Goal: Information Seeking & Learning: Find specific fact

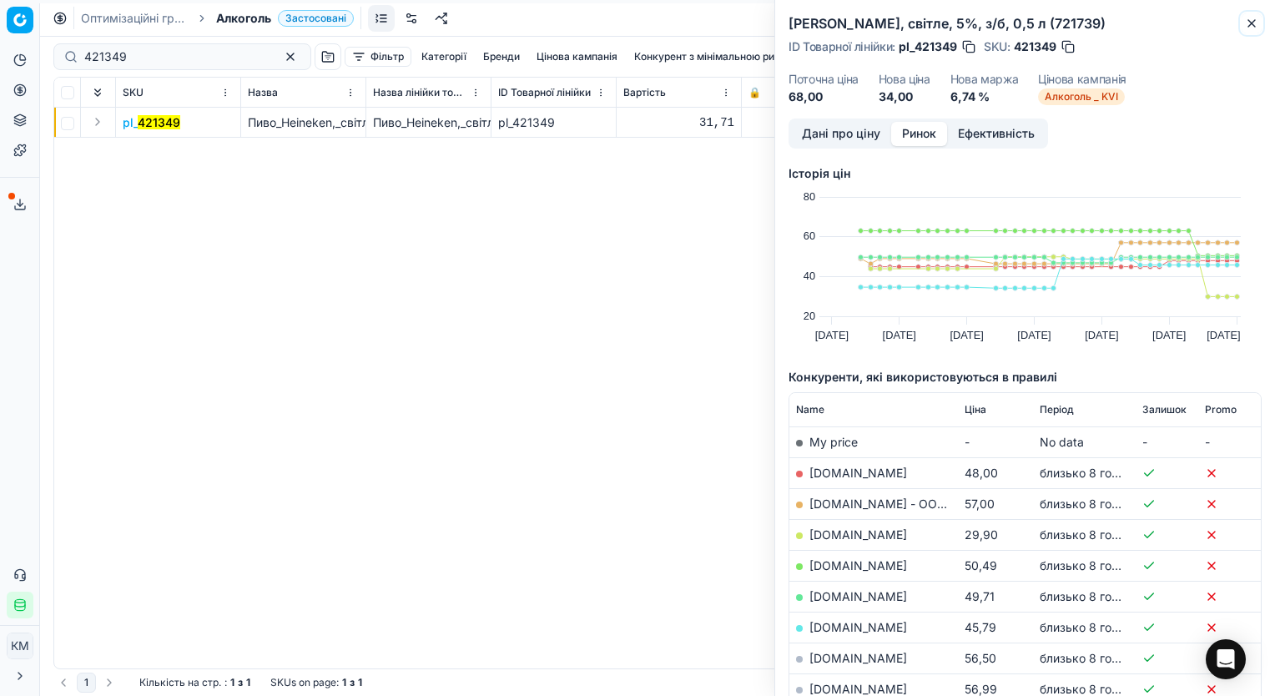
click at [1251, 20] on icon "button" at bounding box center [1251, 23] width 13 height 13
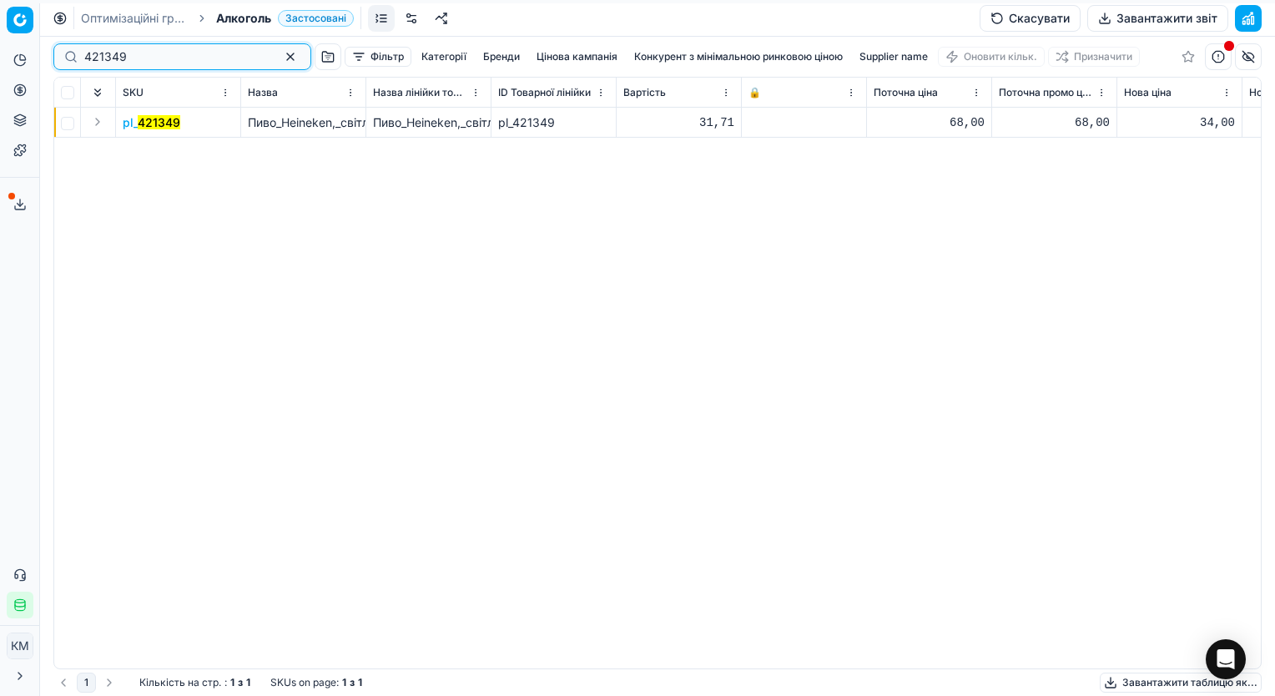
click at [133, 59] on input "421349" at bounding box center [175, 56] width 183 height 17
paste input "744815"
click at [130, 125] on span "pl_ 744815" at bounding box center [151, 122] width 56 height 17
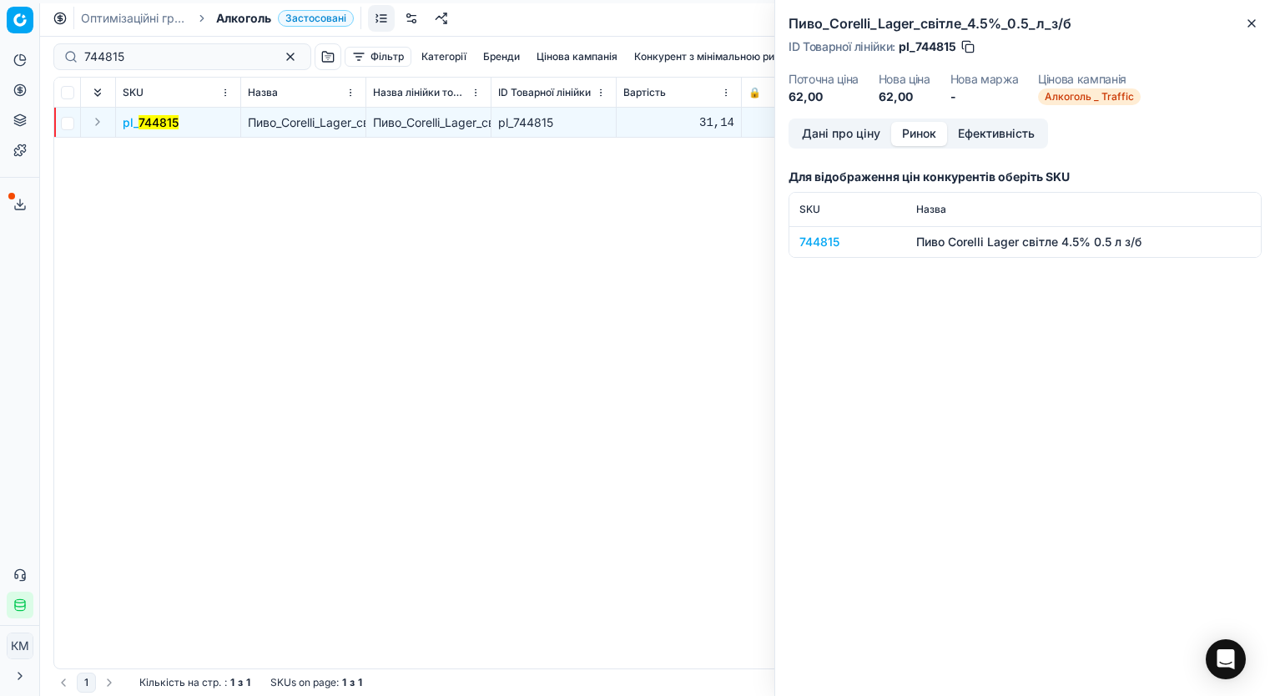
click at [919, 131] on button "Ринок" at bounding box center [919, 134] width 56 height 24
click at [807, 242] on div "744815" at bounding box center [847, 242] width 97 height 17
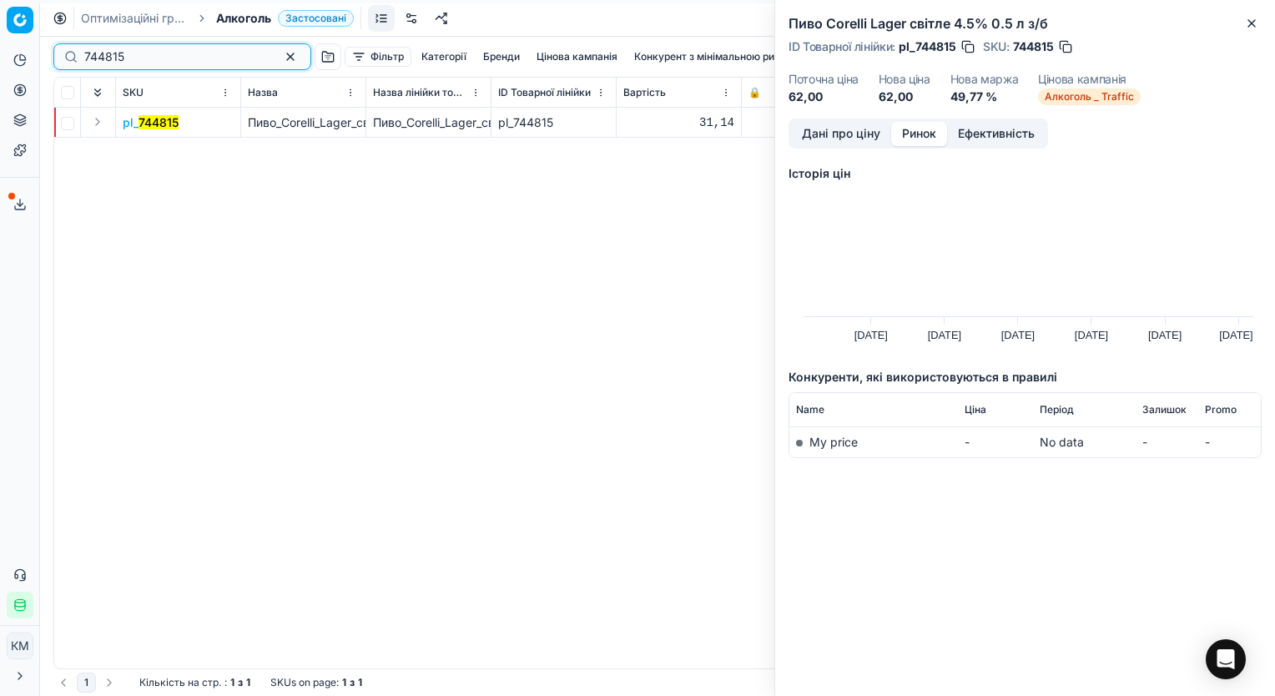
drag, startPoint x: 180, startPoint y: 65, endPoint x: 66, endPoint y: 60, distance: 114.4
click at [66, 60] on div "744815" at bounding box center [182, 56] width 258 height 27
paste input "483727"
type input "483727"
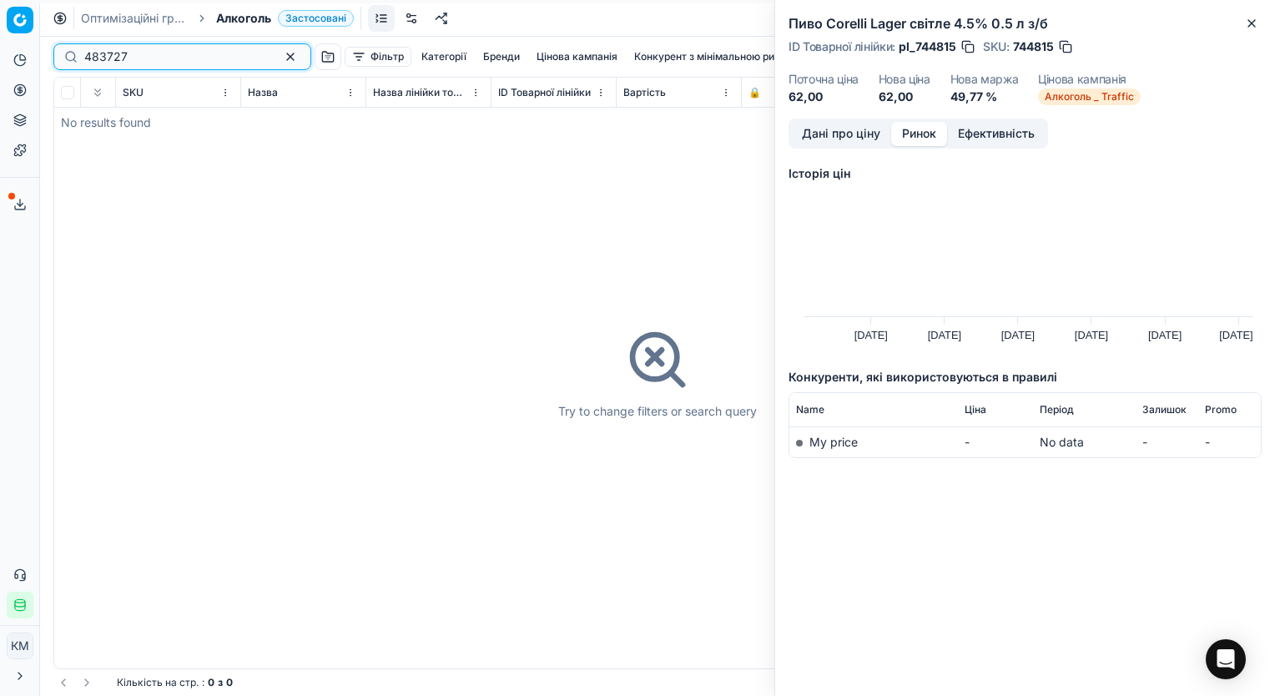
click at [167, 59] on input "483727" at bounding box center [175, 56] width 183 height 17
click at [1253, 20] on icon "button" at bounding box center [1251, 23] width 13 height 13
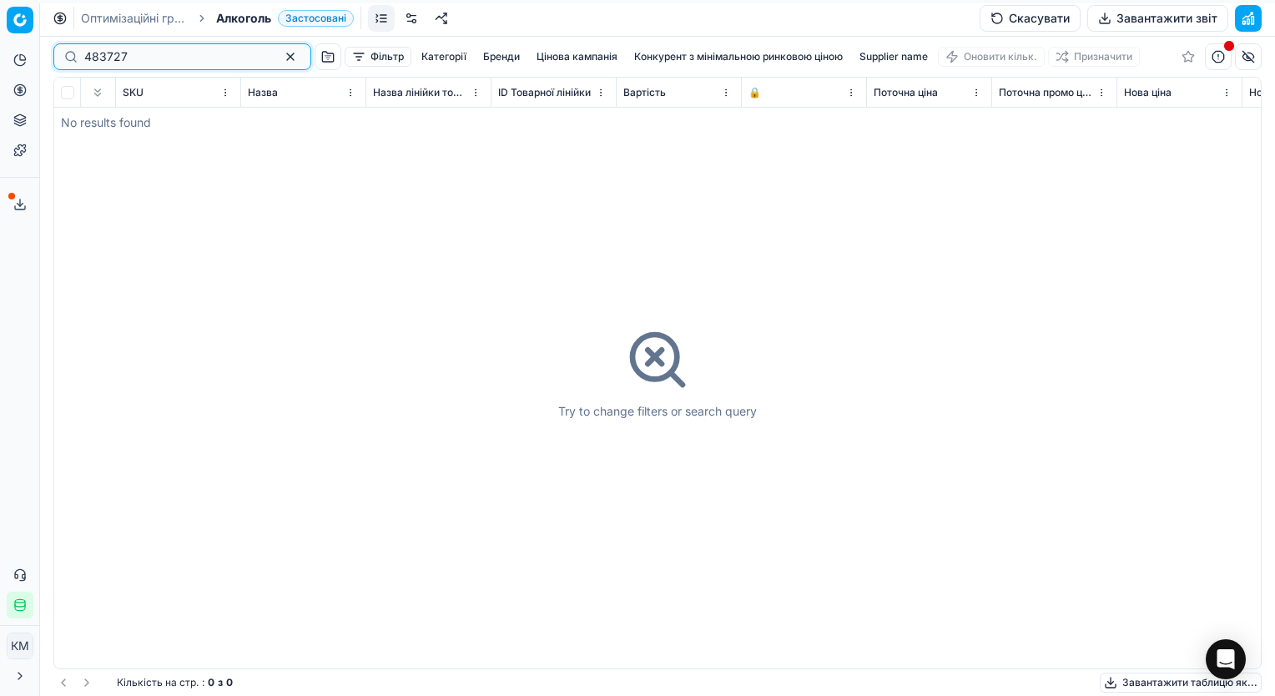
click at [217, 52] on input "483727" at bounding box center [175, 56] width 183 height 17
drag, startPoint x: 167, startPoint y: 58, endPoint x: 68, endPoint y: 58, distance: 98.4
click at [68, 58] on div "483727" at bounding box center [182, 56] width 258 height 27
click at [167, 58] on input "483727" at bounding box center [175, 56] width 183 height 17
click at [207, 58] on input "483727" at bounding box center [175, 56] width 183 height 17
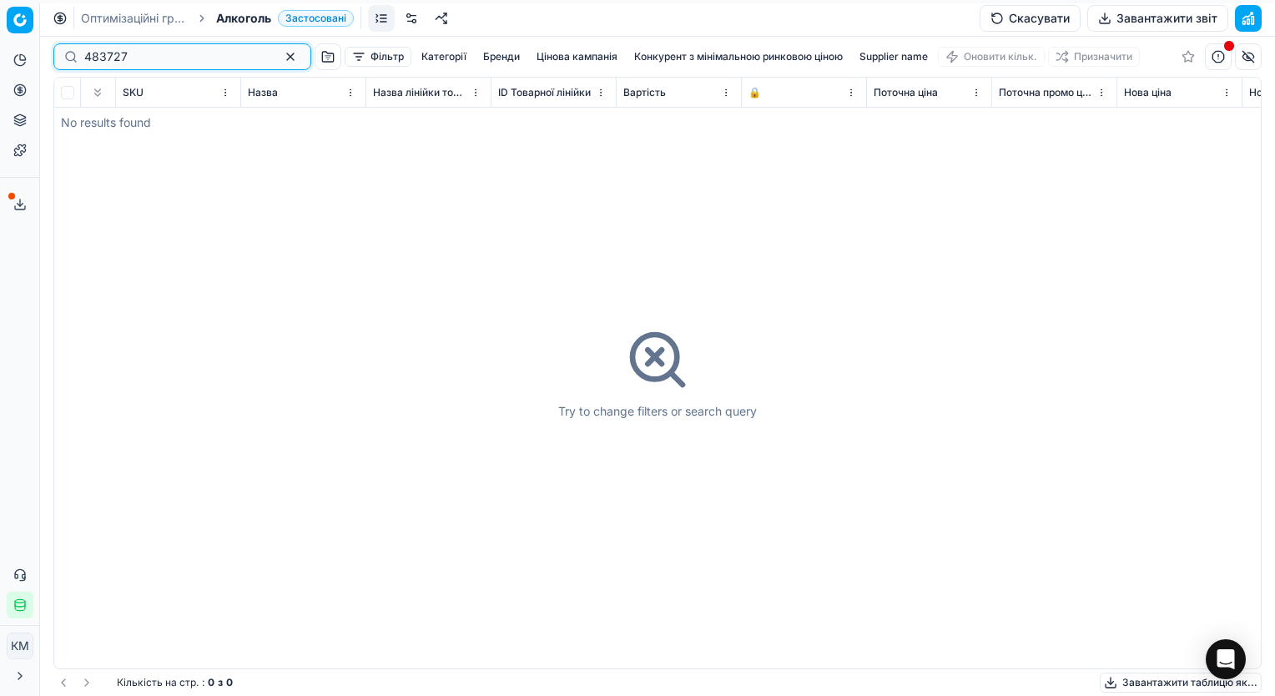
click at [237, 53] on input "483727" at bounding box center [175, 56] width 183 height 17
click at [248, 53] on div "483727" at bounding box center [182, 56] width 258 height 27
click at [212, 59] on input "483727" at bounding box center [175, 56] width 183 height 17
click at [280, 57] on button "button" at bounding box center [290, 57] width 20 height 20
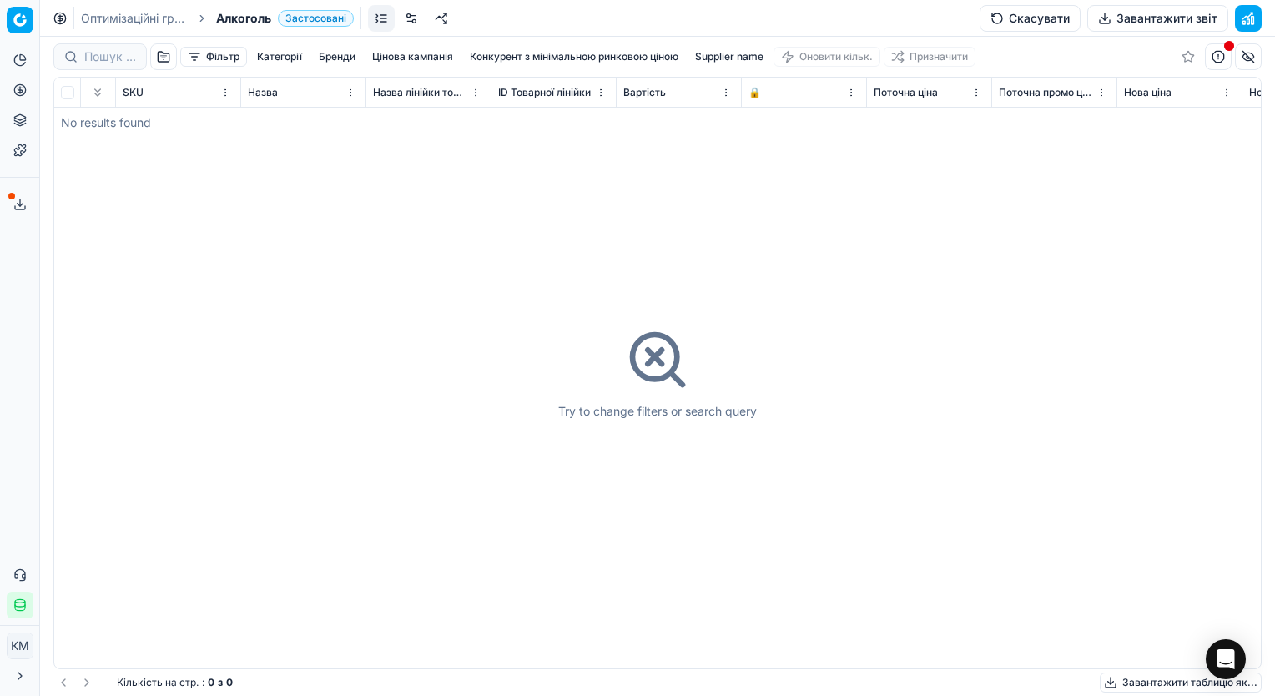
click at [244, 18] on span "Алкоголь" at bounding box center [243, 18] width 55 height 17
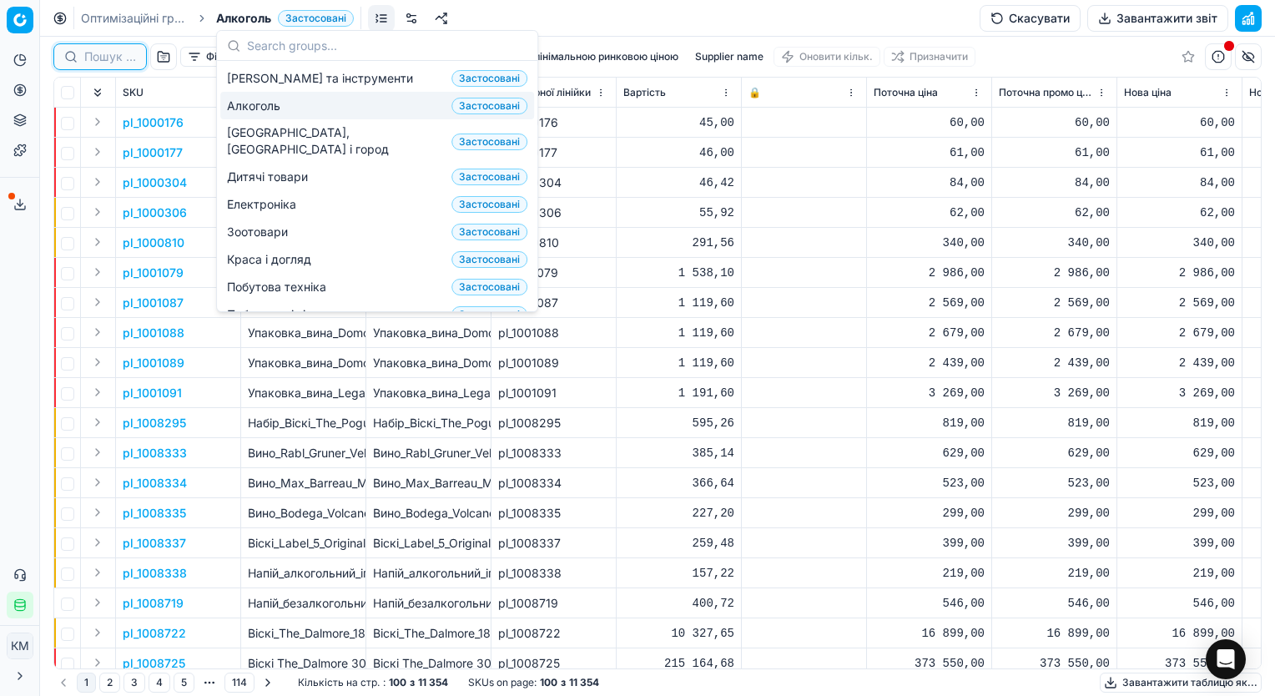
click at [94, 55] on input at bounding box center [110, 56] width 52 height 17
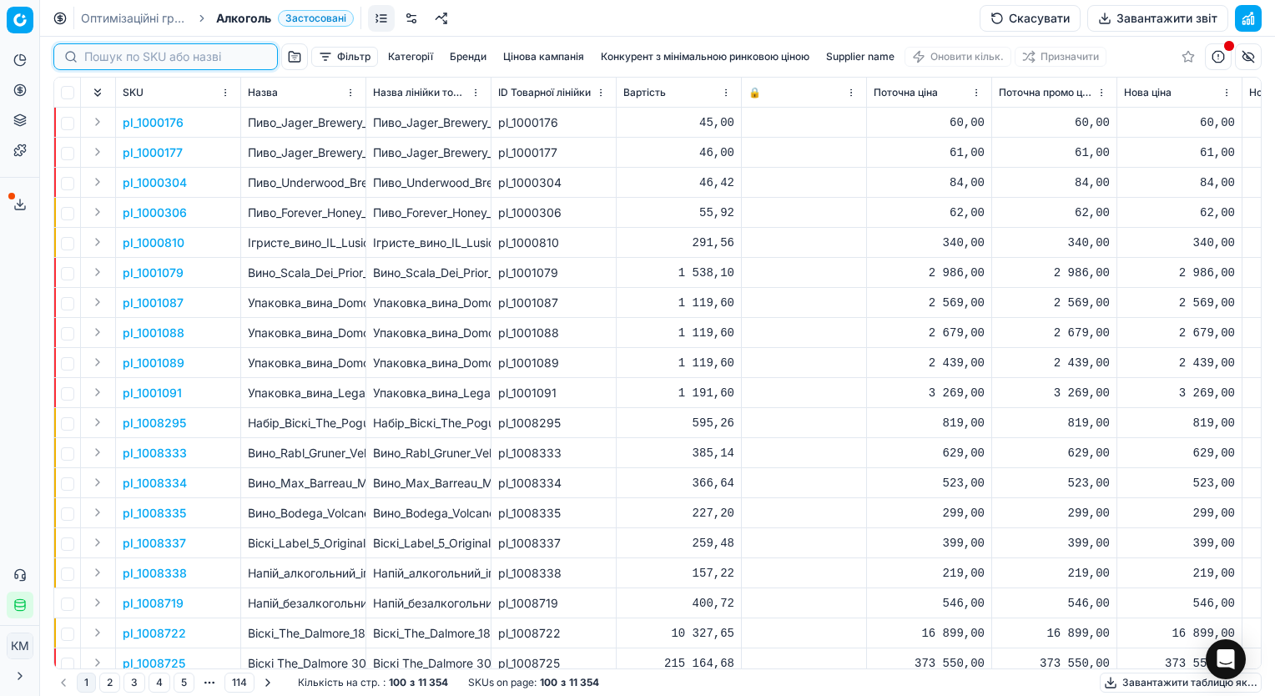
click at [164, 55] on input at bounding box center [175, 56] width 183 height 17
paste input "483727"
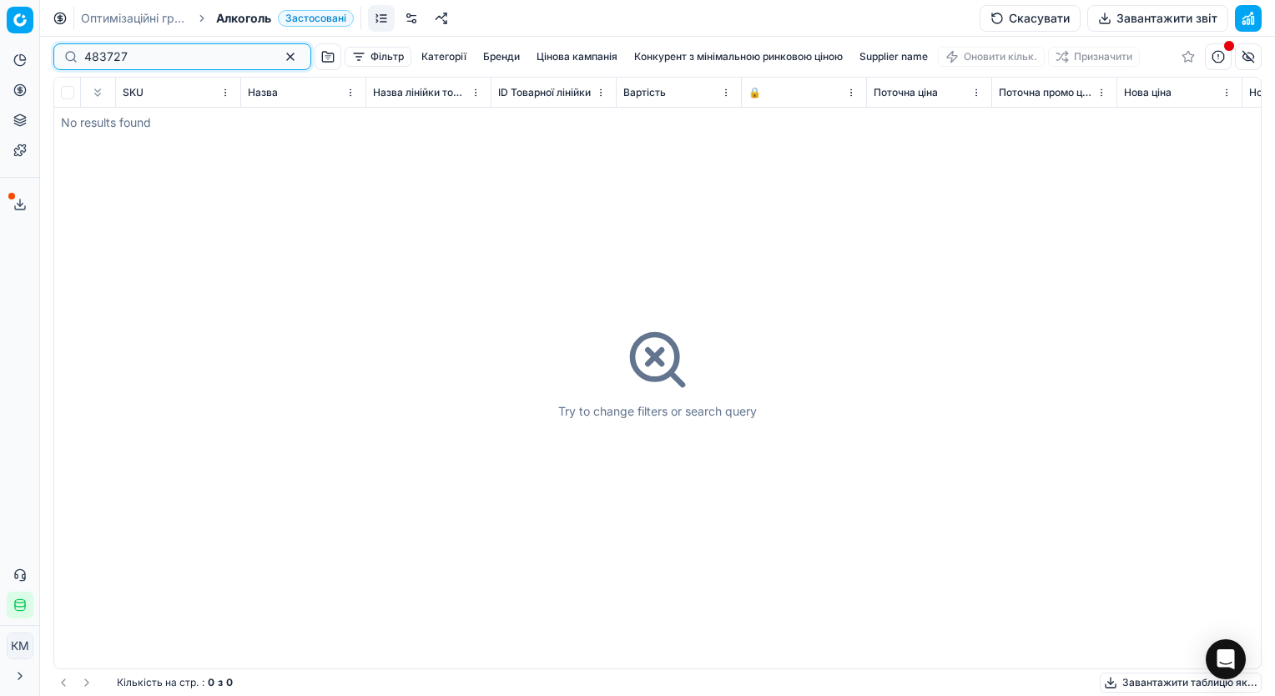
type input "483727"
click at [230, 23] on span "Алкоголь" at bounding box center [243, 18] width 55 height 17
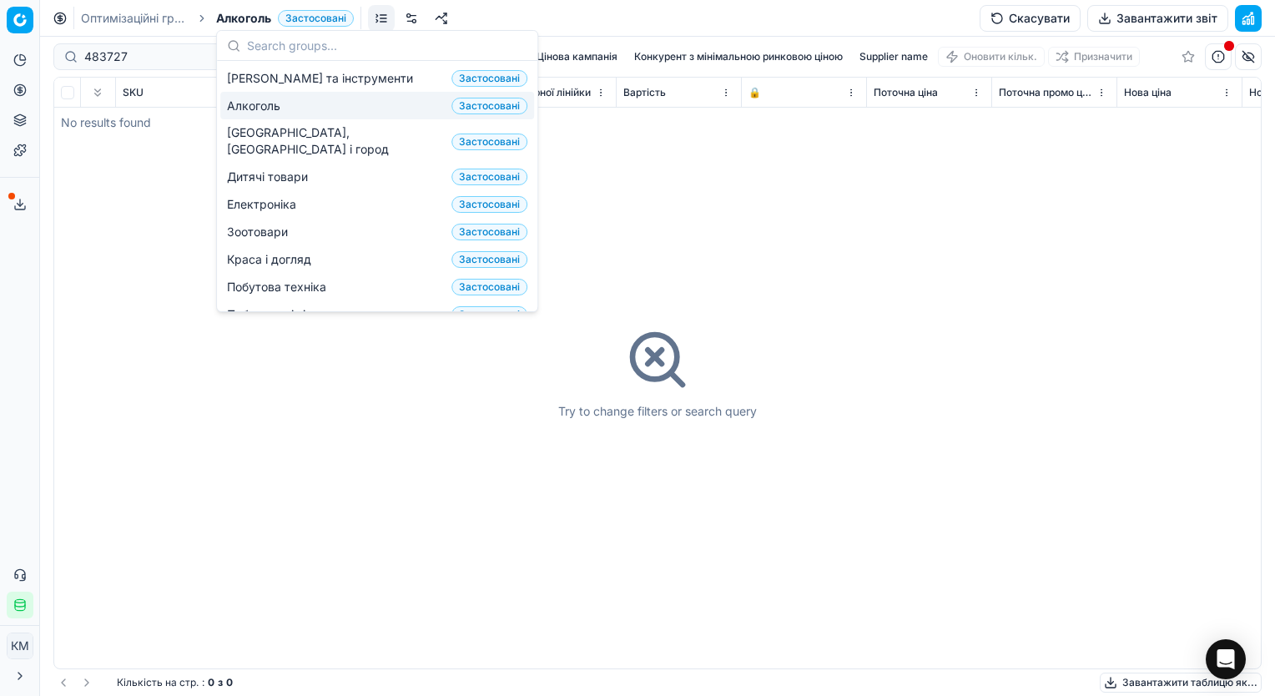
click at [255, 107] on span "Алкоголь" at bounding box center [257, 106] width 60 height 17
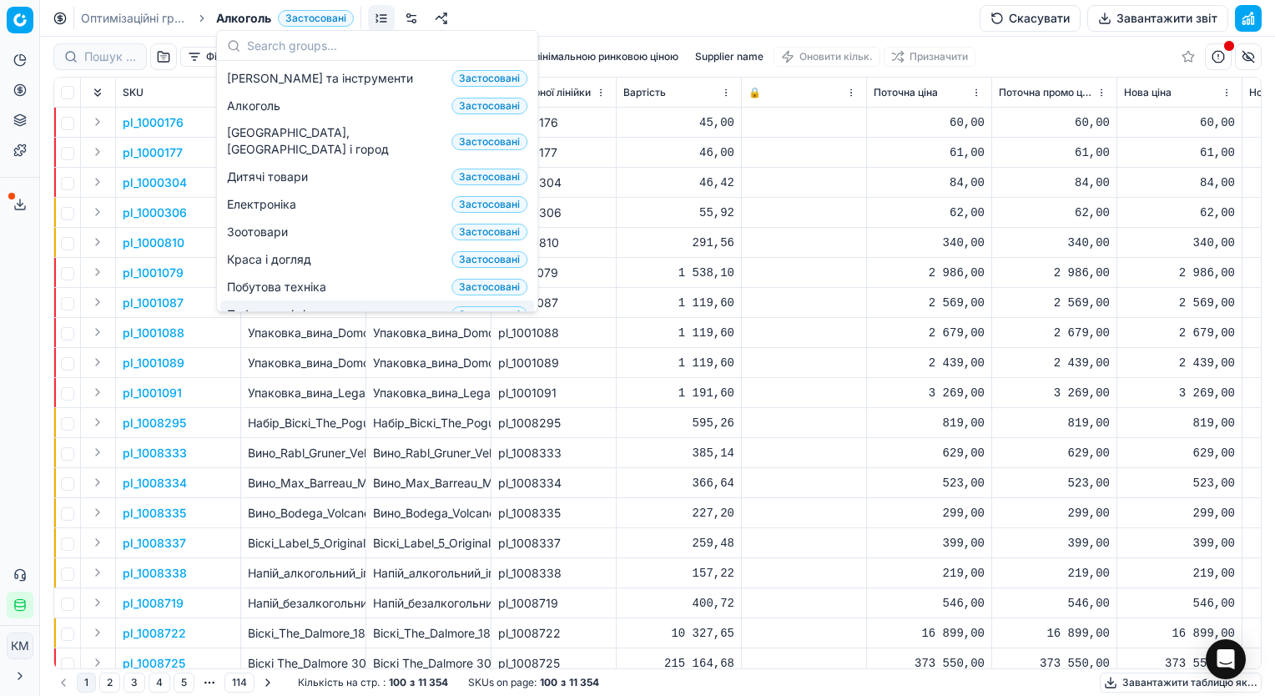
click at [0, 463] on html "Pricing platform Аналітика Цінова оптимізація Асортимент продукції Шаблони Серв…" at bounding box center [637, 348] width 1275 height 696
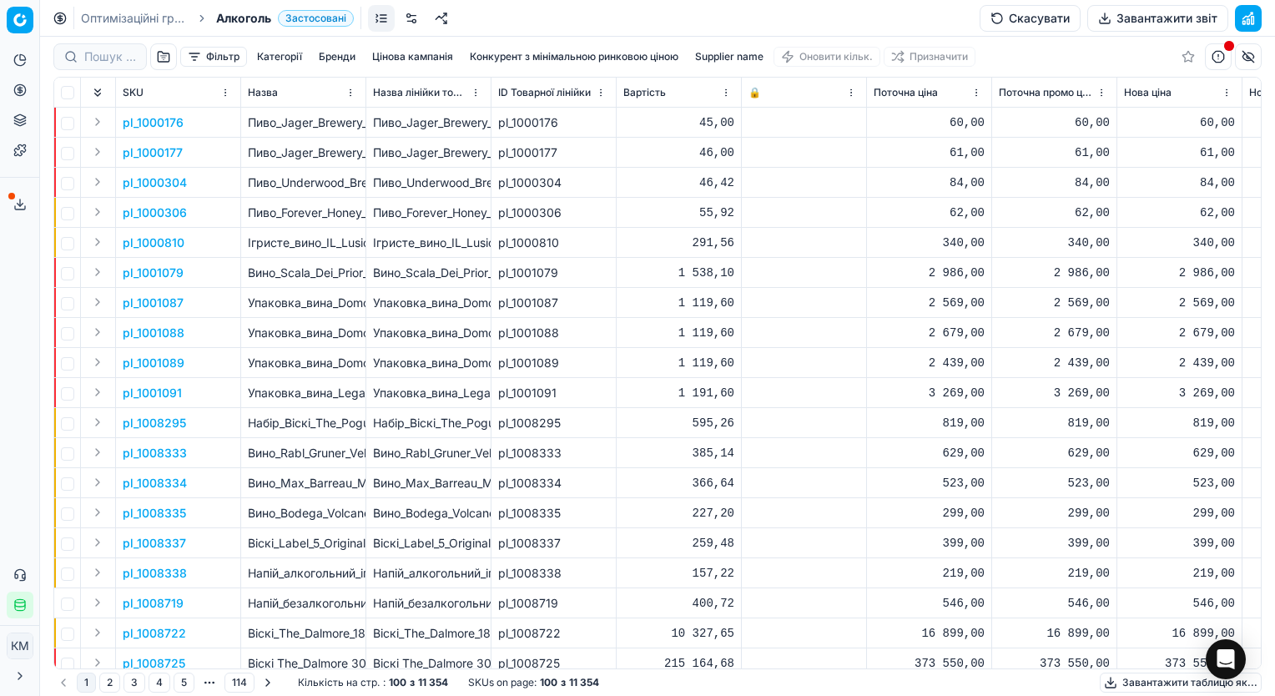
click at [272, 58] on button "Категорії" at bounding box center [279, 57] width 58 height 20
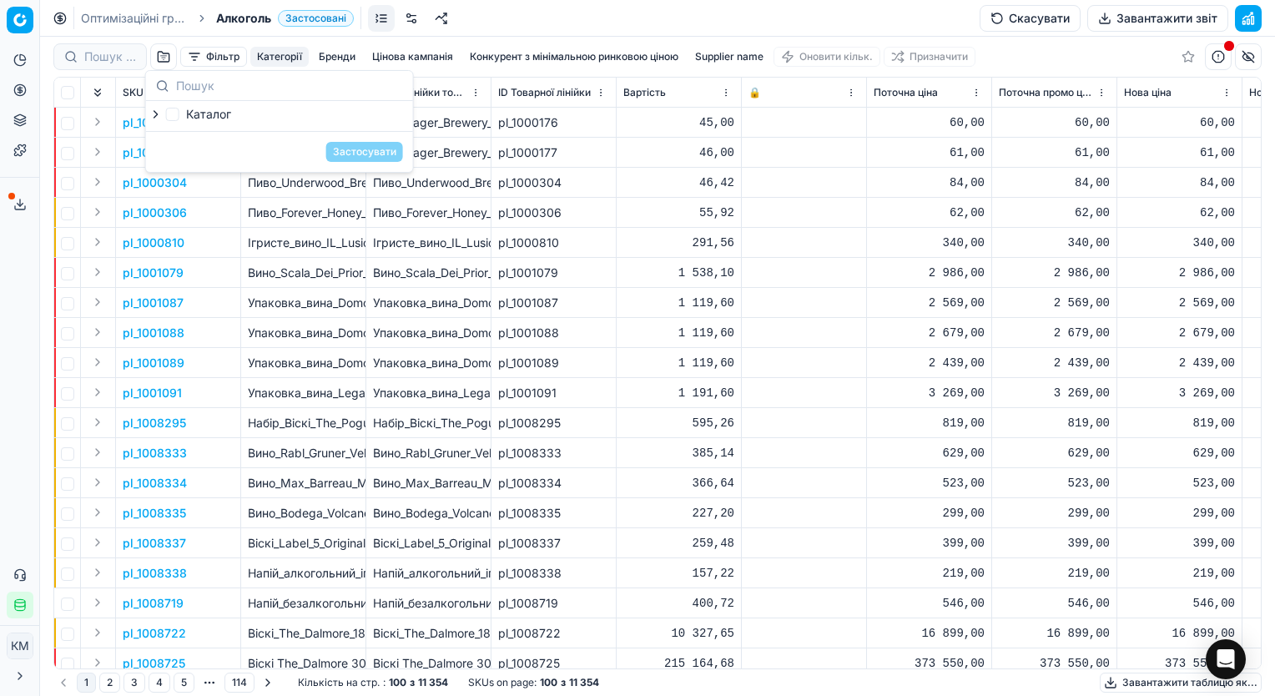
click at [0, 365] on html "Pricing platform Аналітика Цінова оптимізація Асортимент продукції Шаблони Серв…" at bounding box center [637, 348] width 1275 height 696
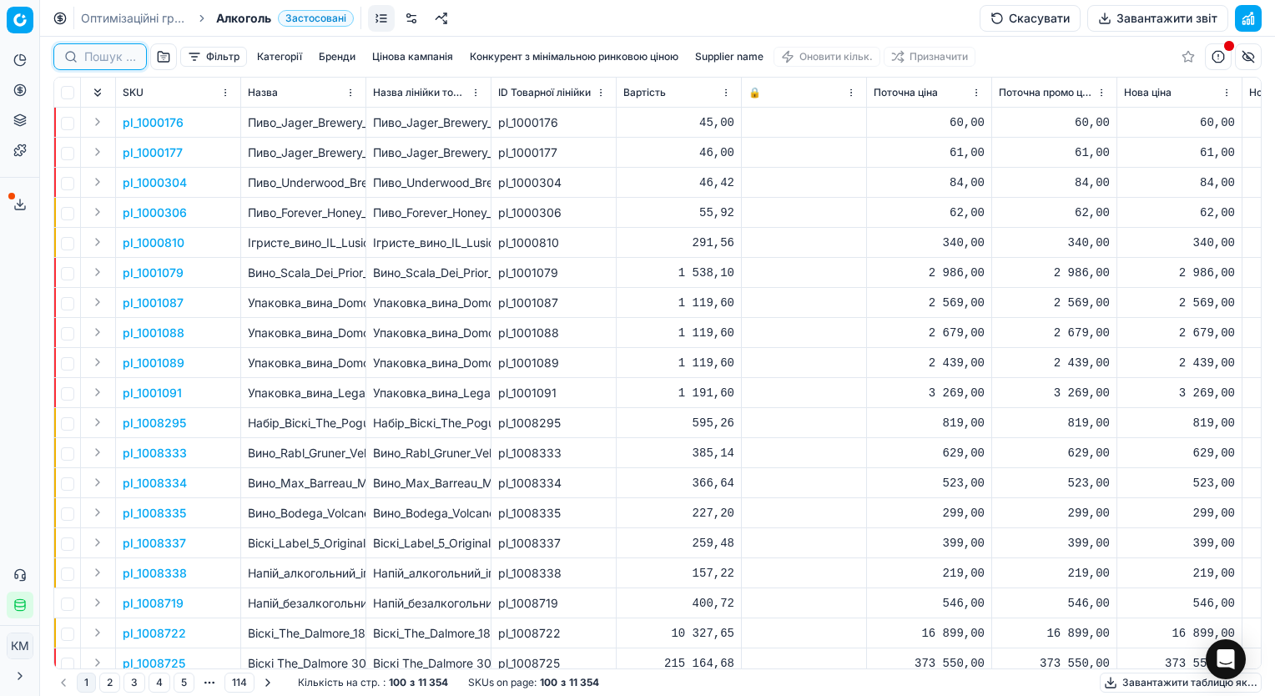
click at [99, 52] on input at bounding box center [110, 56] width 52 height 17
paste input "483727"
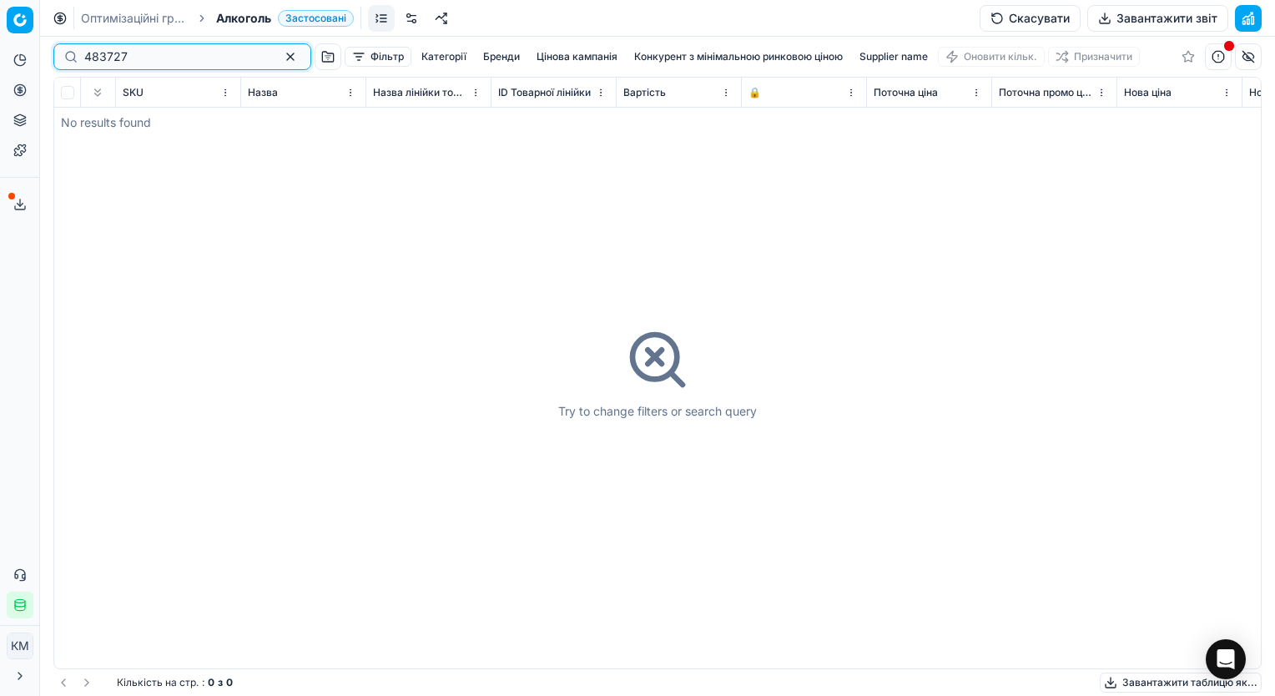
type input "483727"
click at [280, 57] on button "button" at bounding box center [290, 57] width 20 height 20
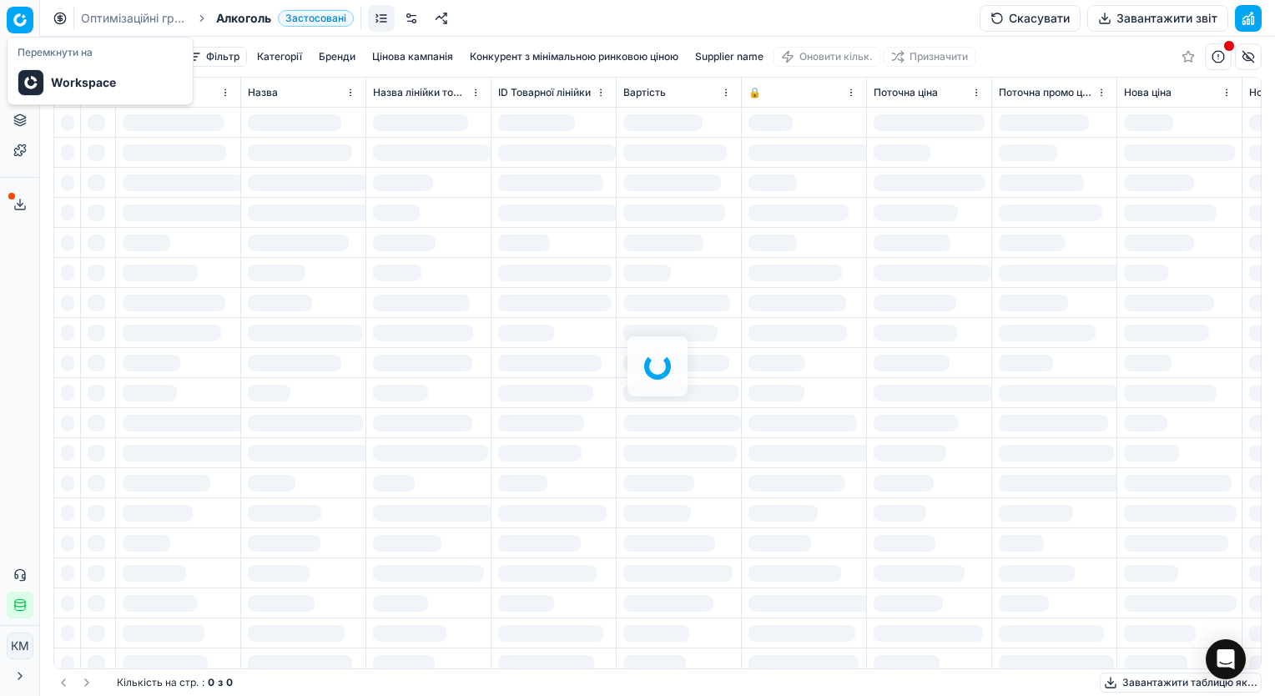
click at [22, 25] on html "Pricing platform Аналітика Цінова оптимізація Асортимент продукції Шаблони Серв…" at bounding box center [637, 348] width 1275 height 696
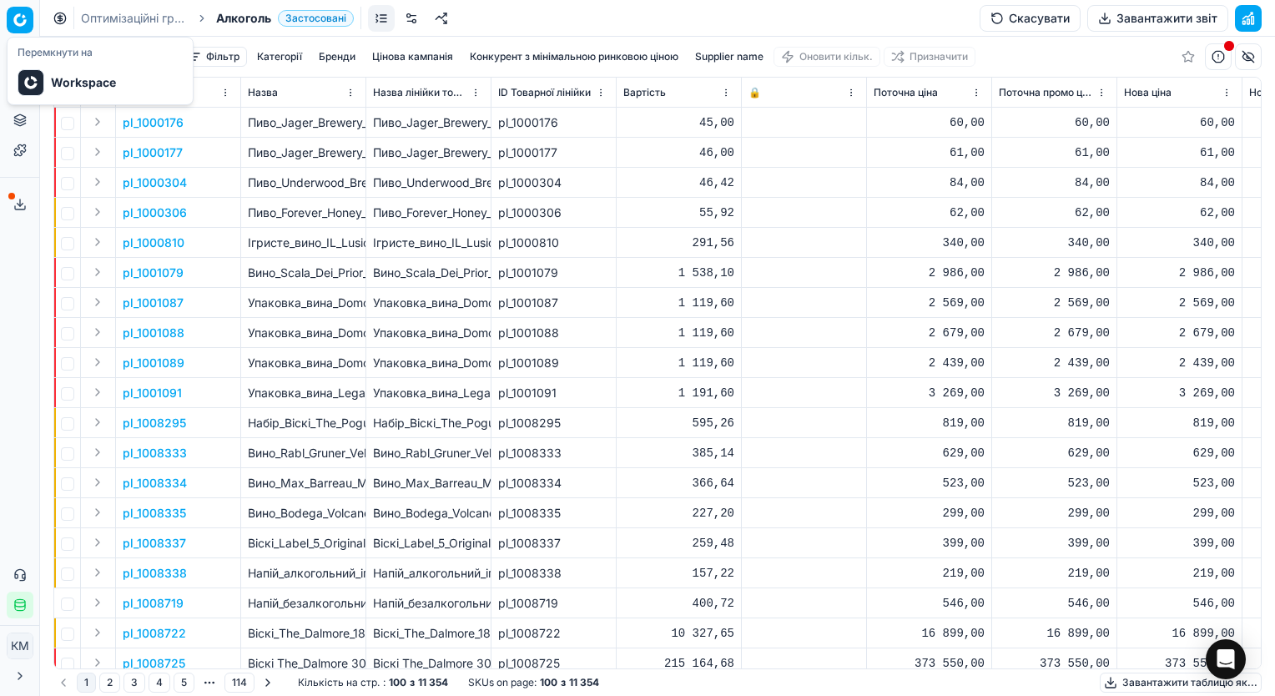
click at [142, 326] on html "Pricing platform Аналітика Цінова оптимізація Асортимент продукції Шаблони Серв…" at bounding box center [637, 348] width 1275 height 696
click at [133, 22] on link "Оптимізаційні групи" at bounding box center [134, 18] width 107 height 17
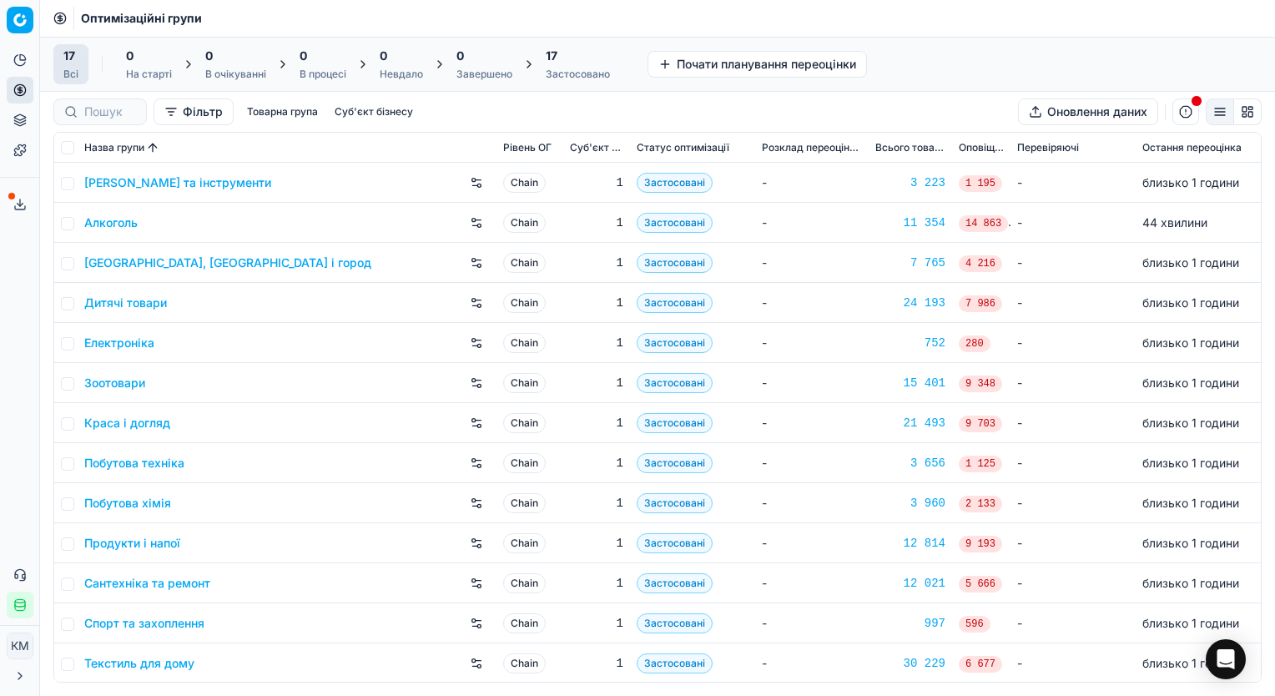
click at [154, 546] on link "Продукти і напої" at bounding box center [132, 543] width 96 height 17
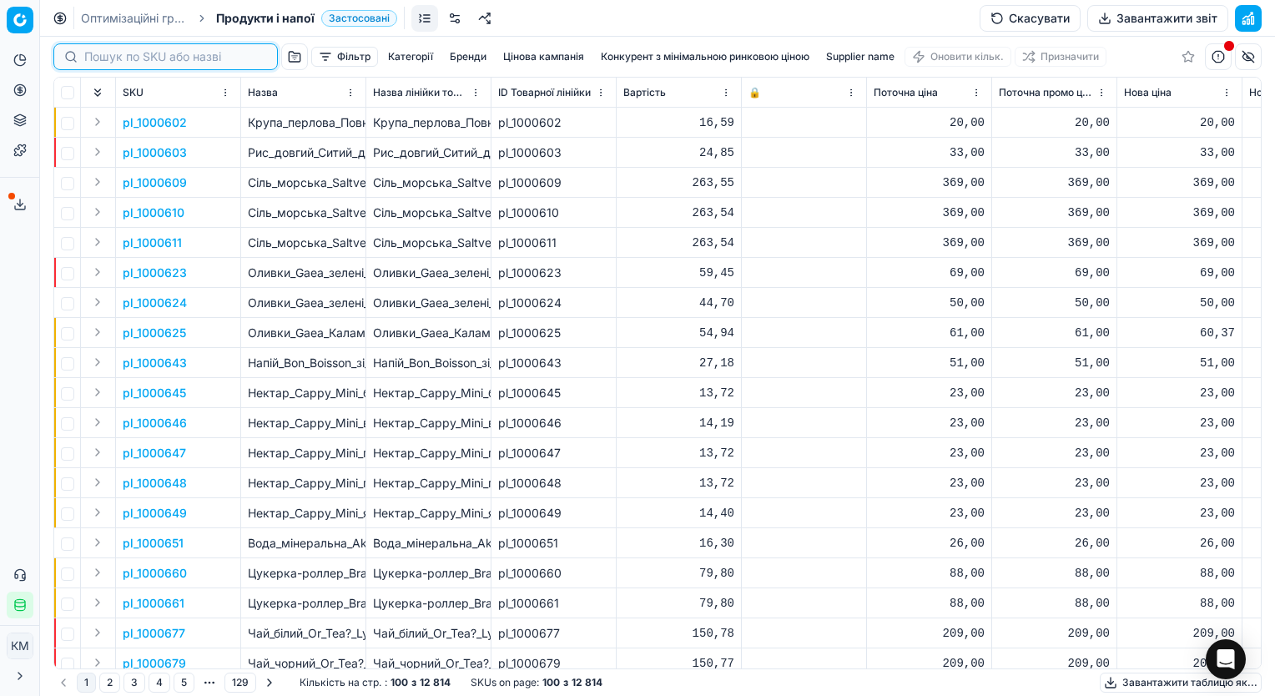
click at [112, 54] on input at bounding box center [175, 56] width 183 height 17
paste input "1316532"
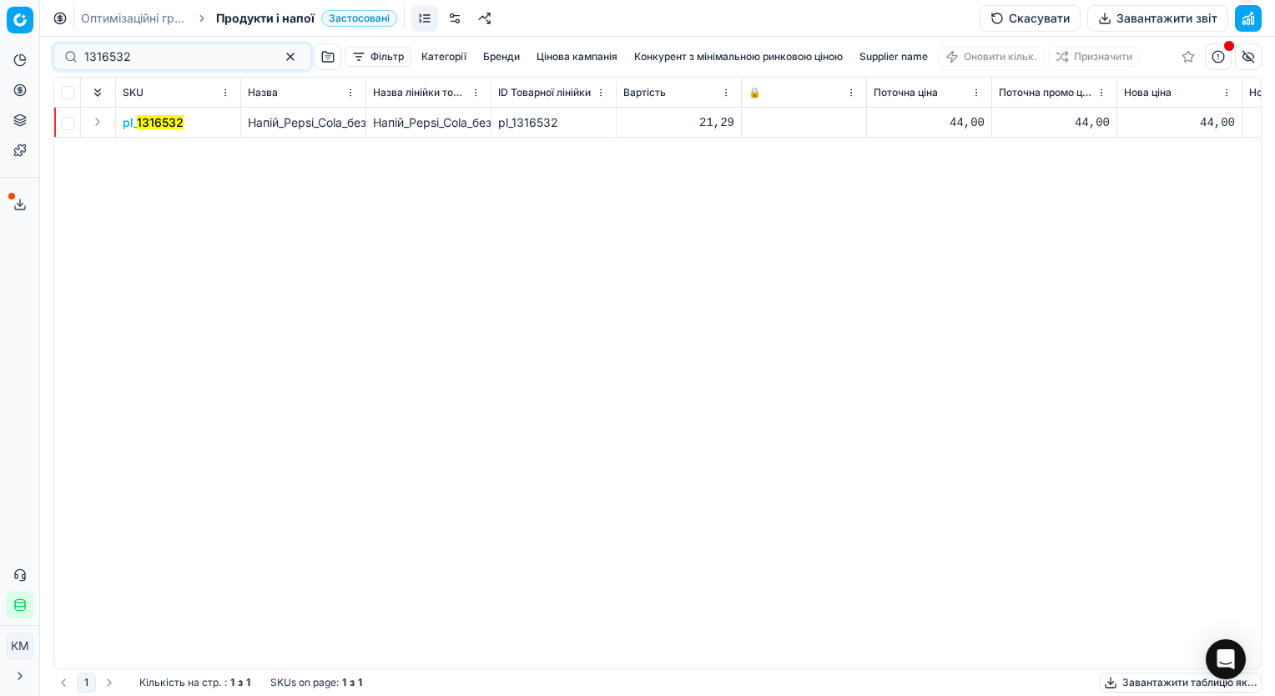
click at [159, 122] on mark "1316532" at bounding box center [160, 122] width 47 height 14
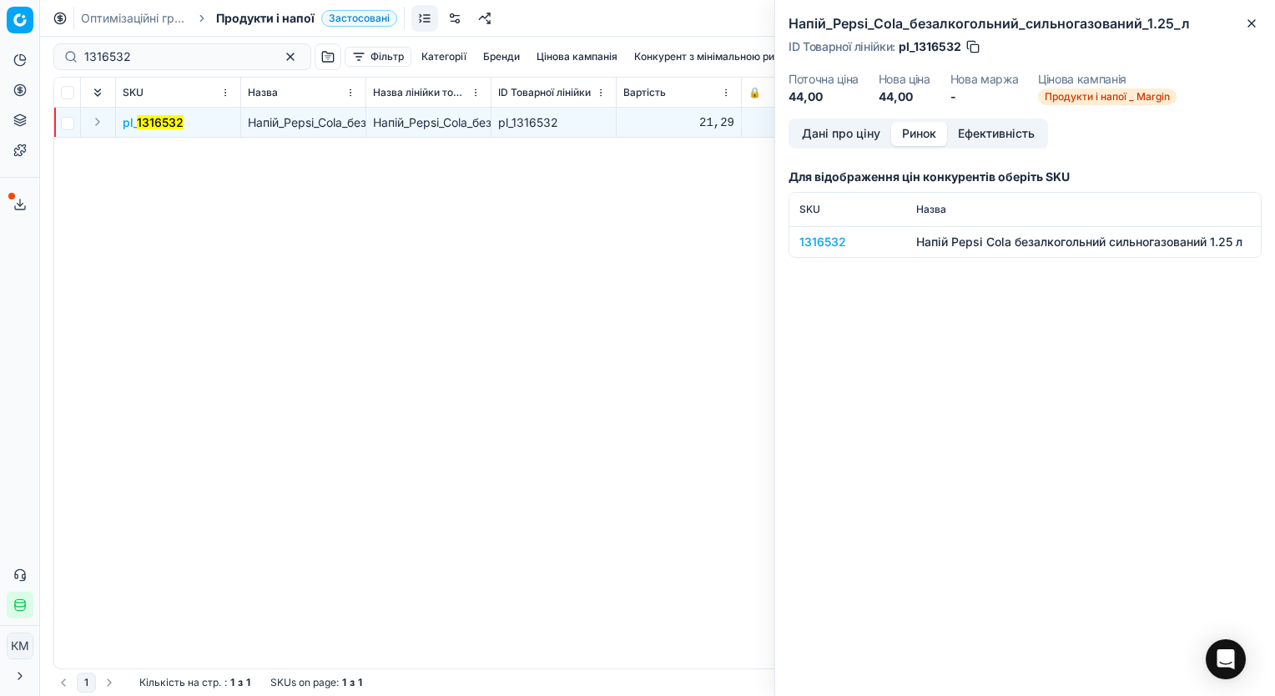
click at [908, 139] on button "Ринок" at bounding box center [919, 134] width 56 height 24
click at [814, 239] on div "1316532" at bounding box center [847, 242] width 97 height 17
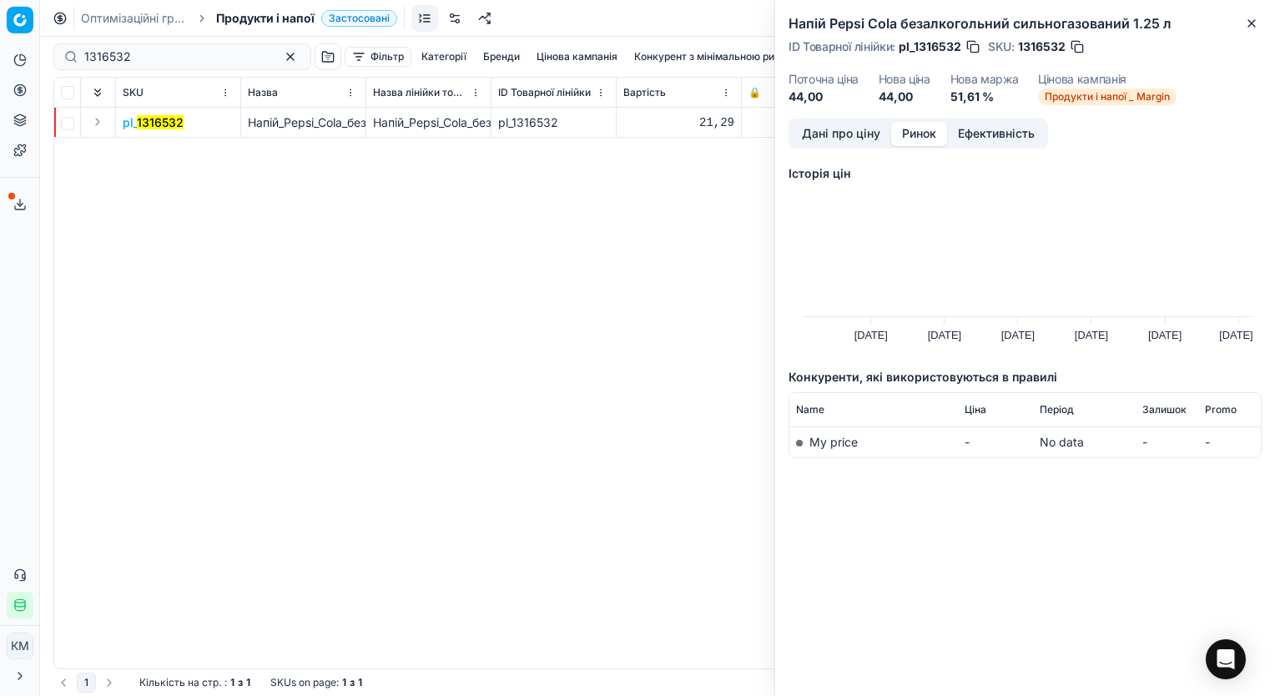
click at [925, 128] on button "Ринок" at bounding box center [919, 134] width 56 height 24
click at [833, 135] on button "Дані про ціну" at bounding box center [841, 134] width 100 height 24
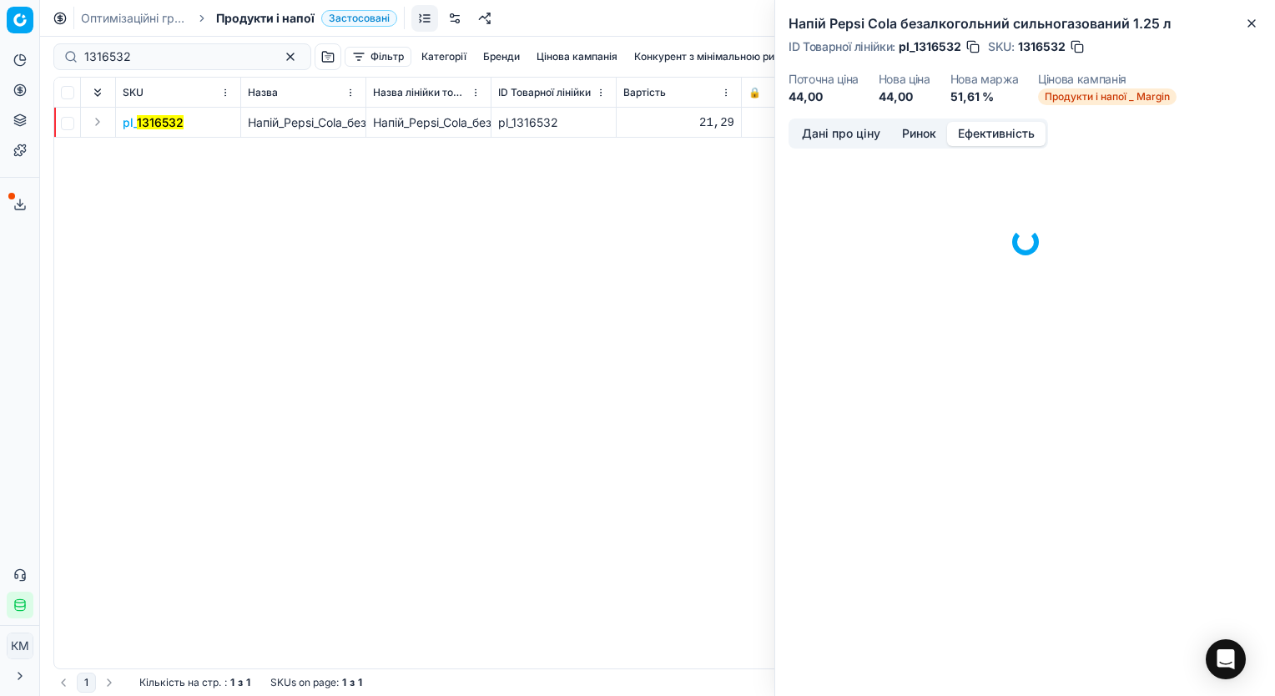
click at [983, 134] on button "Ефективність" at bounding box center [996, 134] width 98 height 24
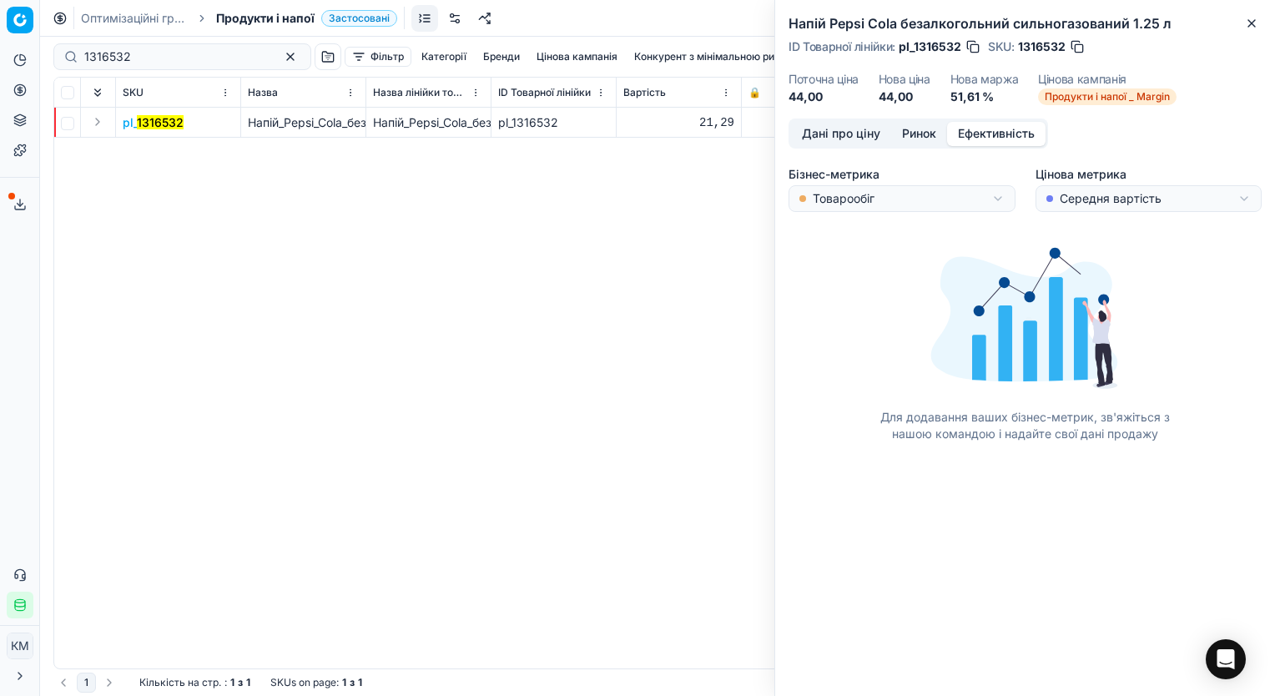
click at [651, 219] on div "pl_ 1316532 Напій_Pepsi_Cola_безалкогольний_сильногазований_1.25_л Напій_Pepsi_…" at bounding box center [657, 388] width 1206 height 561
click at [587, 303] on div "pl_ 1316532 Напій_Pepsi_Cola_безалкогольний_сильногазований_1.25_л Напій_Pepsi_…" at bounding box center [657, 388] width 1206 height 561
click at [1247, 22] on icon "button" at bounding box center [1251, 23] width 13 height 13
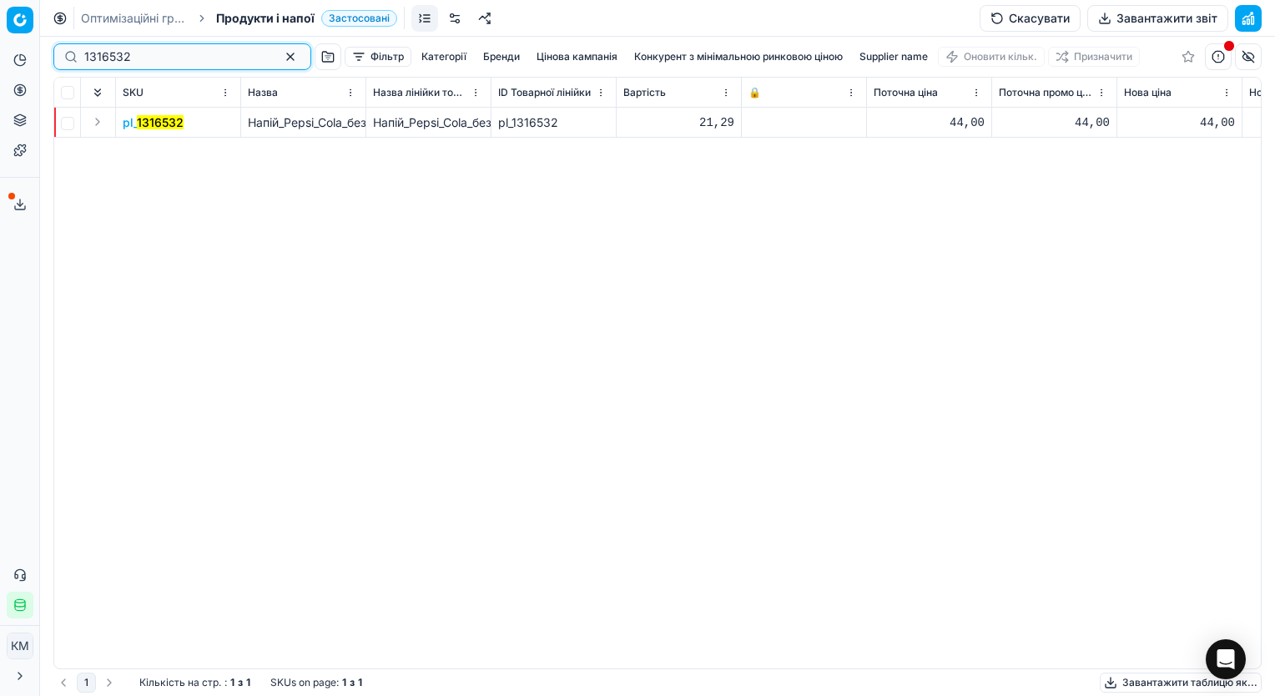
drag, startPoint x: 141, startPoint y: 58, endPoint x: 61, endPoint y: 57, distance: 80.1
click at [61, 57] on div "1316532" at bounding box center [182, 56] width 258 height 27
paste input "624669"
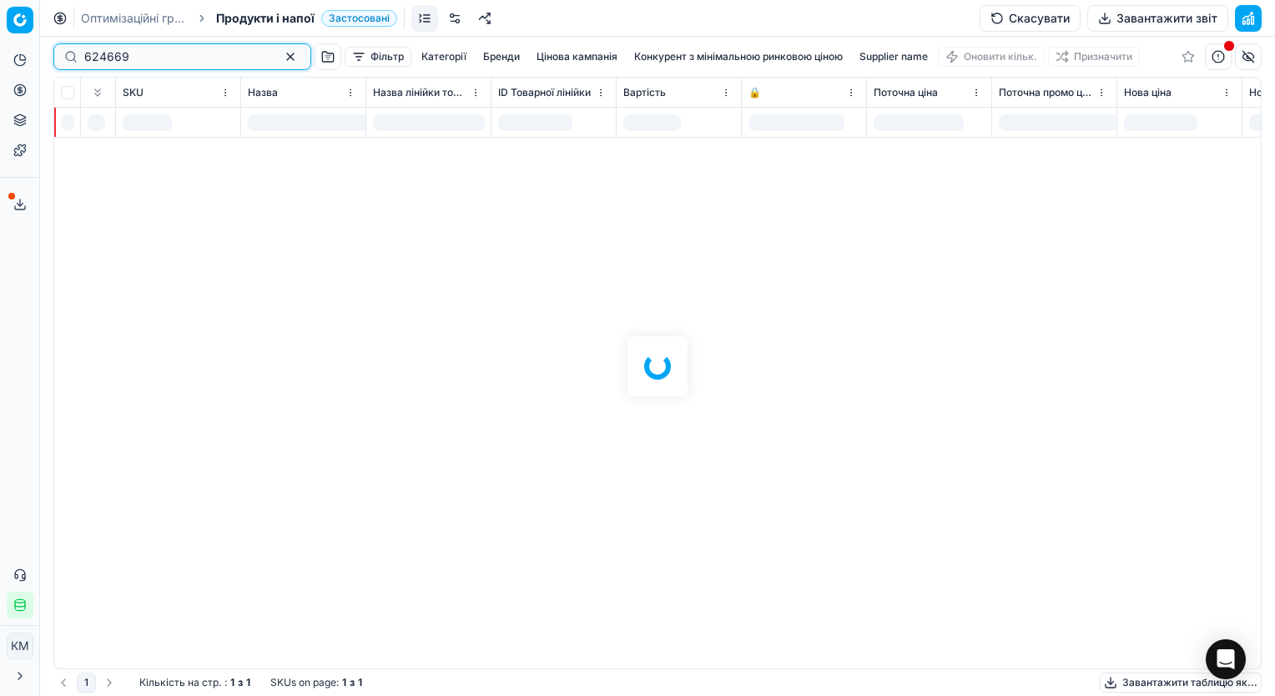
type input "624669"
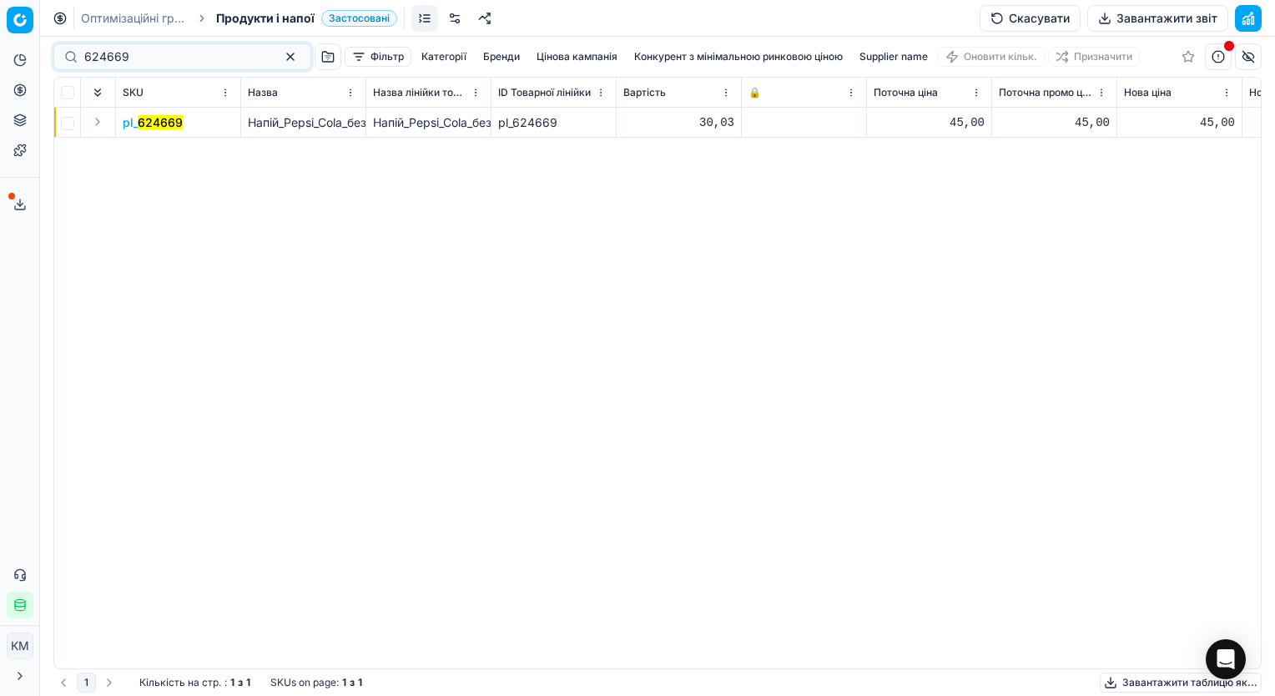
click at [126, 123] on span "pl_ 624669" at bounding box center [153, 122] width 60 height 17
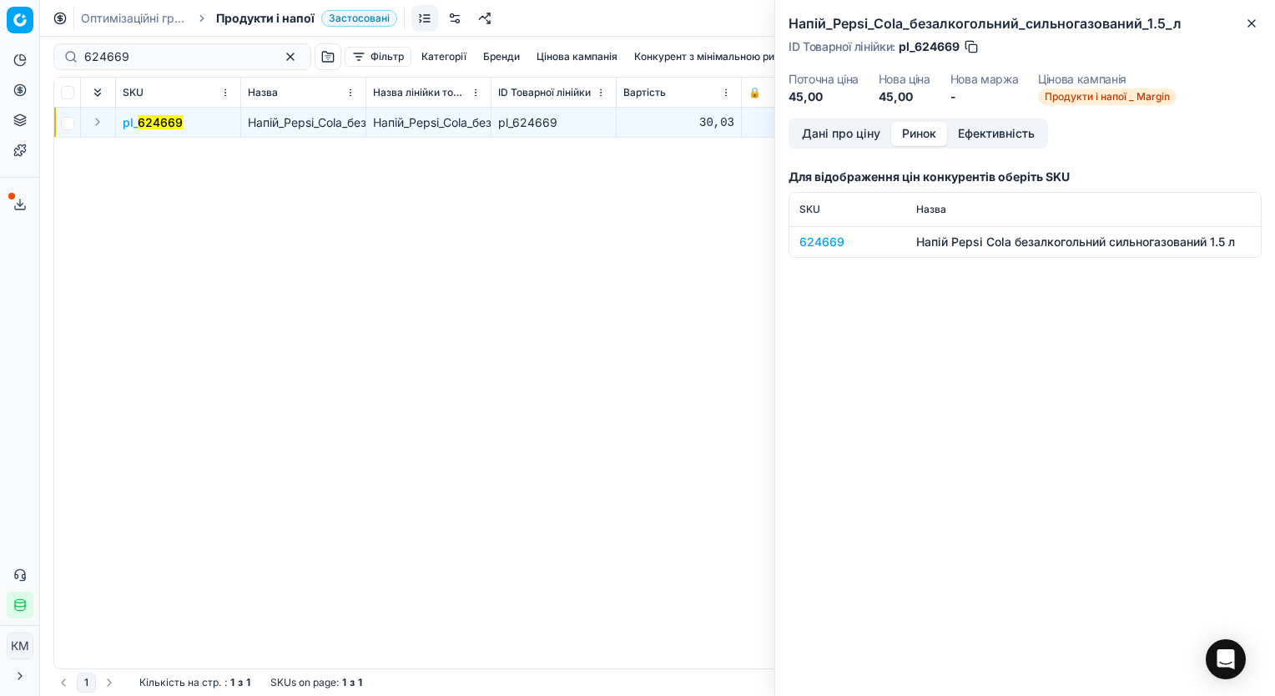
click at [911, 138] on button "Ринок" at bounding box center [919, 134] width 56 height 24
click at [811, 239] on div "624669" at bounding box center [847, 242] width 97 height 17
